Goal: Download file/media

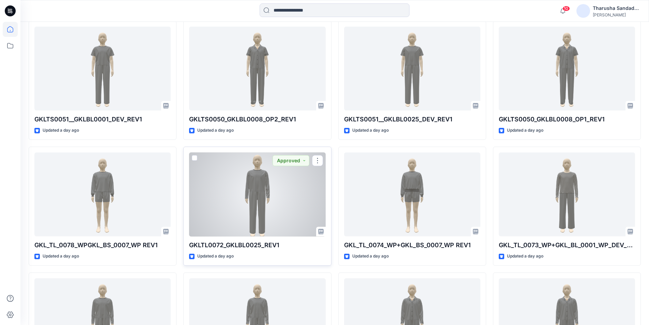
scroll to position [484, 0]
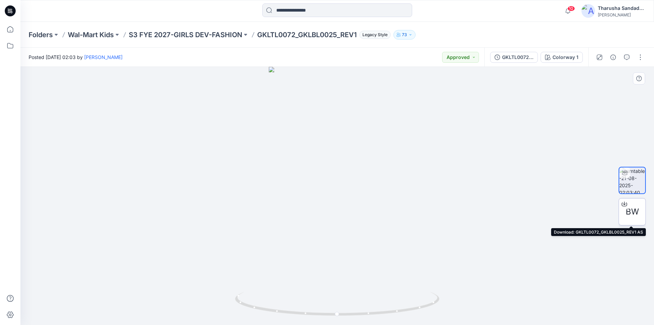
click at [632, 208] on span "BW" at bounding box center [632, 211] width 13 height 12
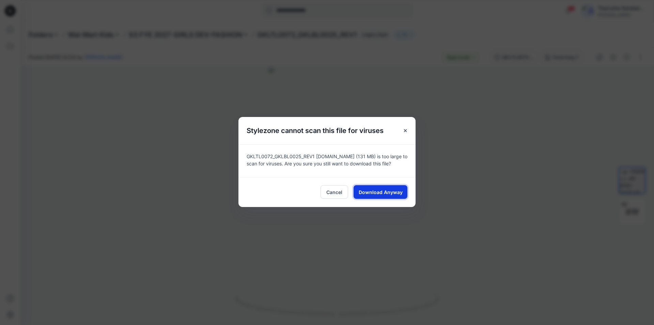
click at [384, 188] on button "Download Anyway" at bounding box center [380, 192] width 54 height 14
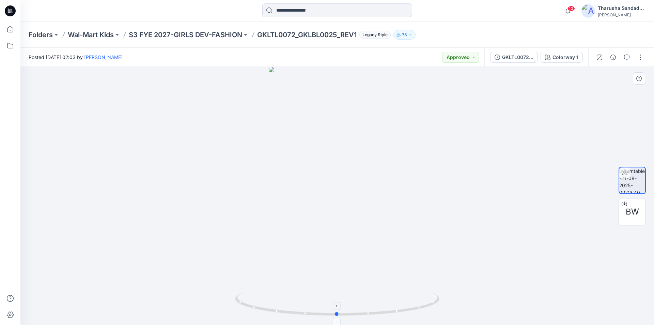
click at [424, 305] on icon at bounding box center [338, 304] width 206 height 26
drag, startPoint x: 437, startPoint y: 1, endPoint x: 436, endPoint y: 11, distance: 10.2
click at [436, 12] on div at bounding box center [337, 10] width 317 height 15
drag, startPoint x: 436, startPoint y: 11, endPoint x: 434, endPoint y: 14, distance: 3.5
click at [434, 14] on div at bounding box center [337, 10] width 317 height 15
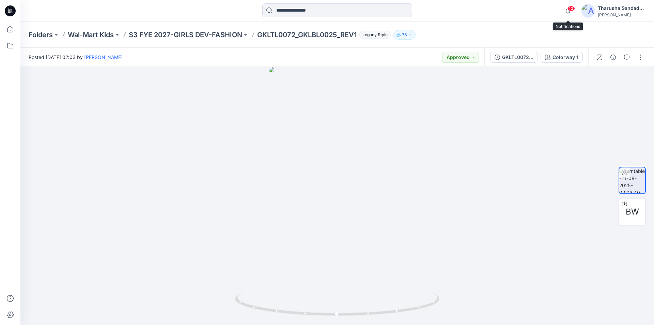
click at [571, 10] on span "10" at bounding box center [570, 8] width 7 height 5
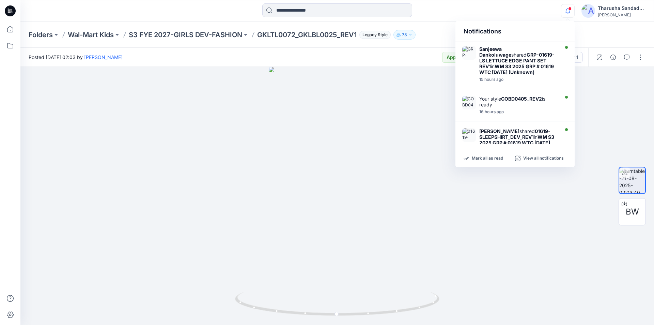
click at [485, 158] on p "Mark all as read" at bounding box center [487, 158] width 31 height 6
drag, startPoint x: 435, startPoint y: 28, endPoint x: 467, endPoint y: 9, distance: 37.3
click at [437, 26] on div "Folders Wal-Mart Kids S3 FYE 2027-GIRLS DEV-FASHION GKLTL0072_GKLBL0025_REV1 Le…" at bounding box center [336, 35] width 633 height 26
